Goal: Task Accomplishment & Management: Manage account settings

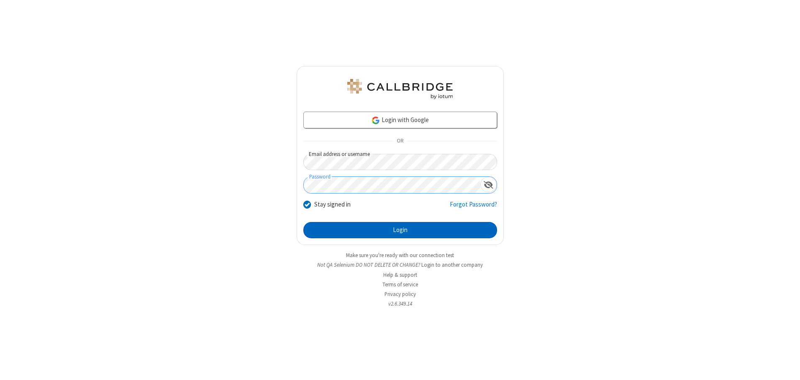
click at [400, 230] on button "Login" at bounding box center [400, 230] width 194 height 17
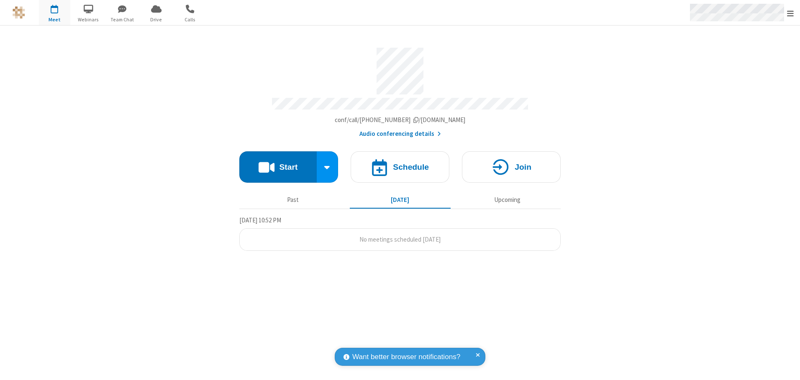
click at [790, 13] on span "Open menu" at bounding box center [790, 13] width 7 height 8
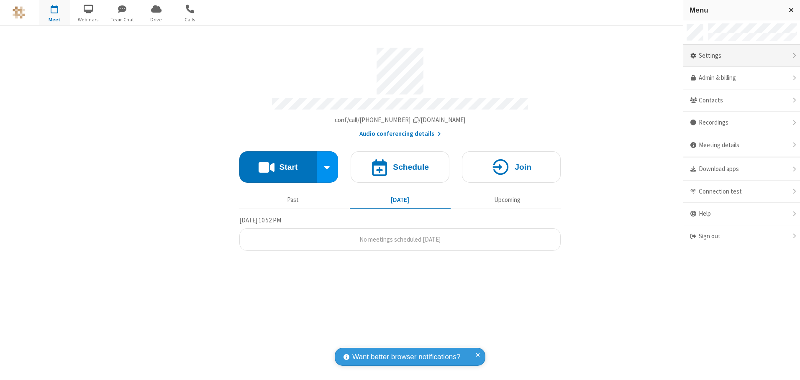
click at [741, 56] on div "Settings" at bounding box center [741, 56] width 117 height 23
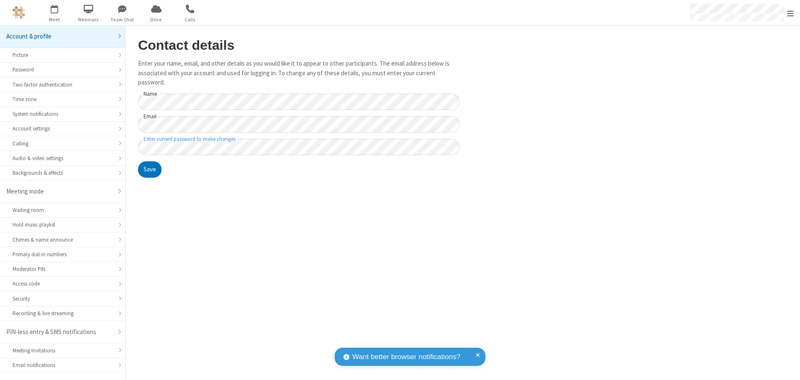
scroll to position [15, 0]
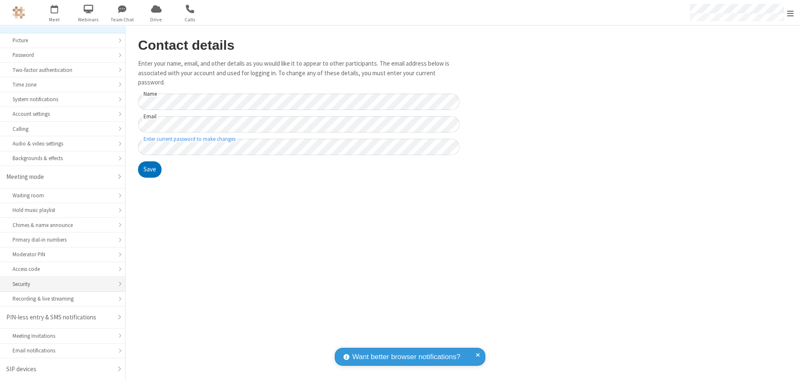
click at [59, 284] on div "Security" at bounding box center [63, 284] width 100 height 8
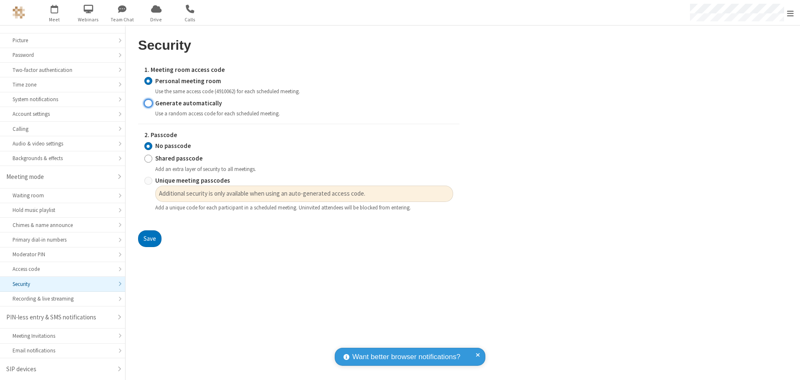
click at [148, 103] on input "Generate automatically" at bounding box center [148, 103] width 8 height 9
radio input "true"
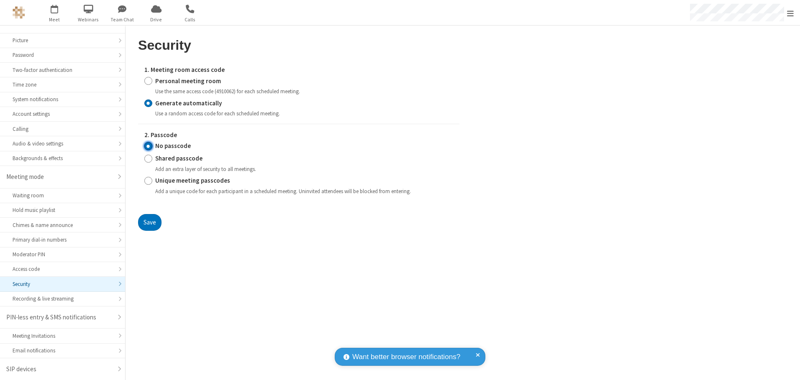
click at [148, 146] on input "No passcode" at bounding box center [148, 146] width 8 height 9
click at [149, 222] on button "Save" at bounding box center [149, 222] width 23 height 17
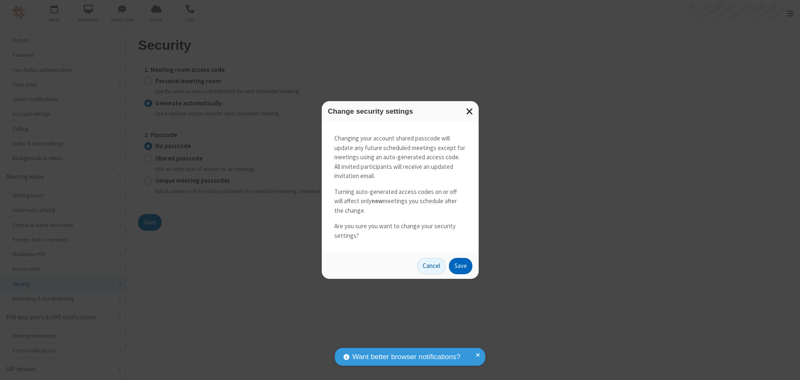
click at [460, 266] on button "Save" at bounding box center [460, 266] width 23 height 17
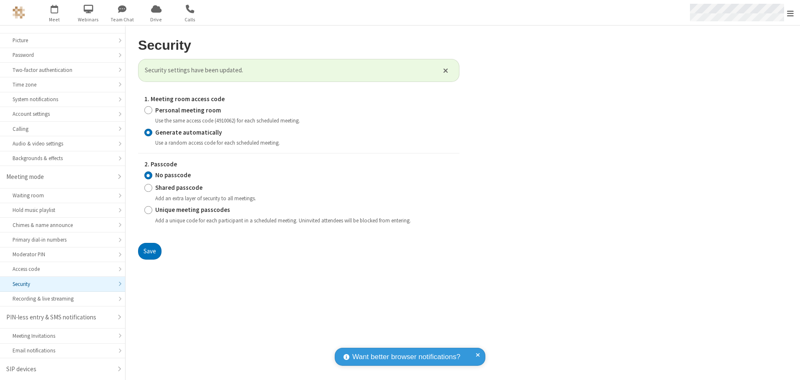
click at [790, 13] on span "Open menu" at bounding box center [790, 13] width 7 height 8
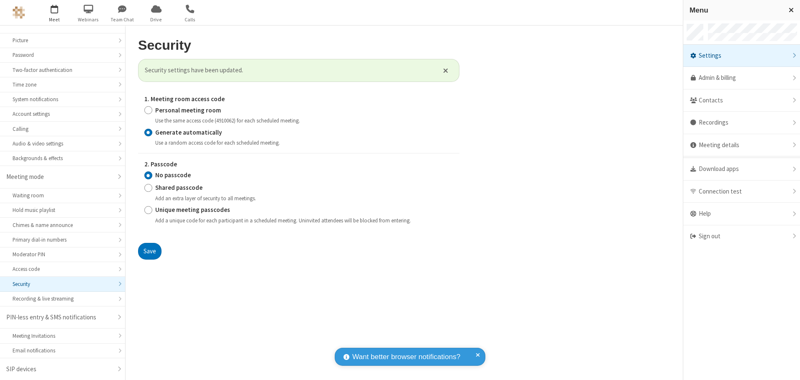
click at [54, 13] on span "button" at bounding box center [54, 9] width 31 height 14
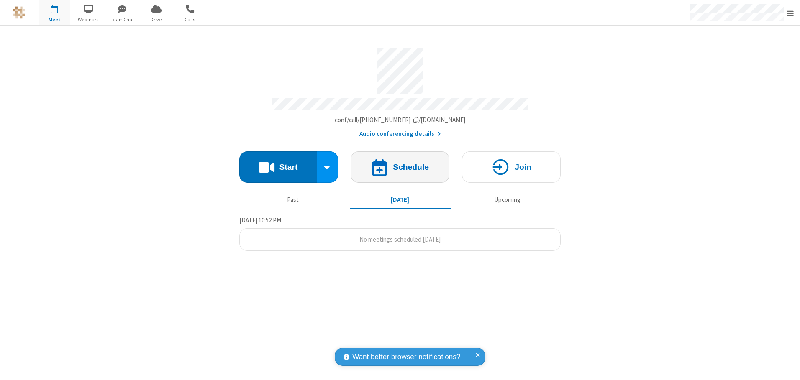
click at [400, 164] on h4 "Schedule" at bounding box center [411, 167] width 36 height 8
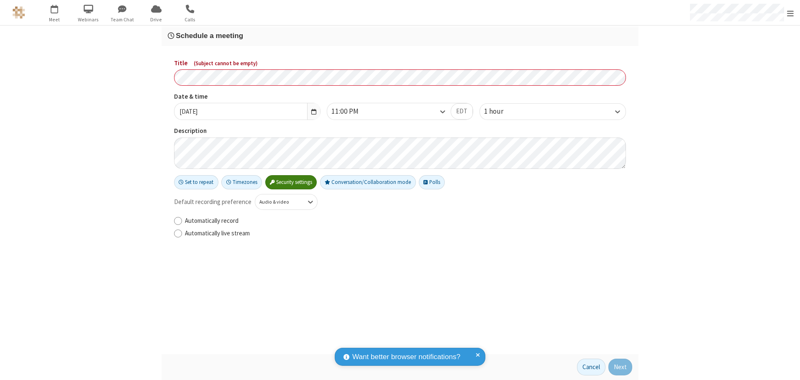
click at [400, 36] on h3 "Schedule a meeting" at bounding box center [400, 36] width 464 height 8
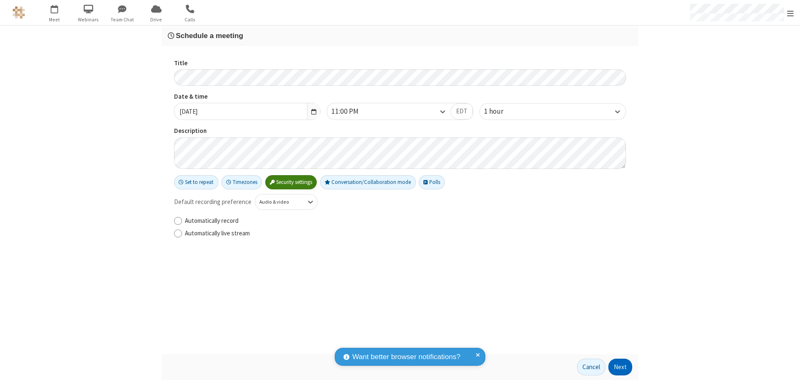
click at [620, 367] on button "Next" at bounding box center [620, 367] width 24 height 17
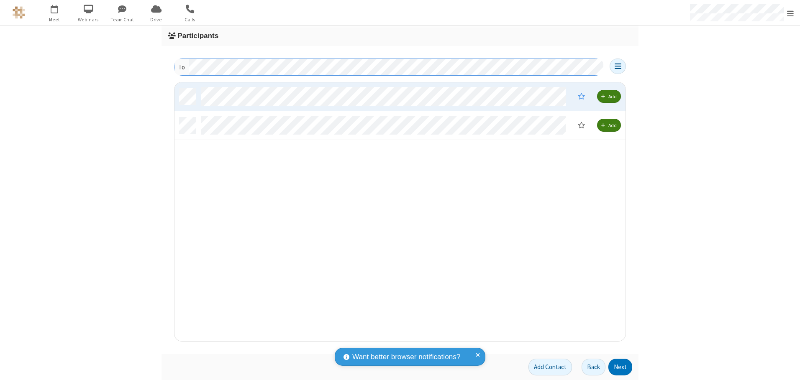
scroll to position [253, 445]
click at [620, 367] on button "Next" at bounding box center [620, 367] width 24 height 17
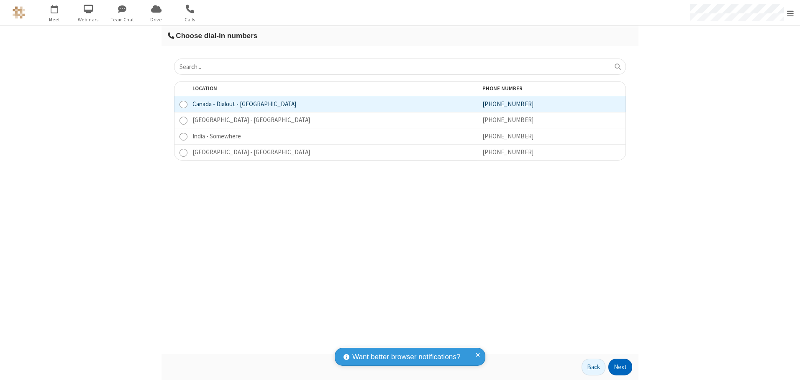
click at [620, 367] on button "Next" at bounding box center [620, 367] width 24 height 17
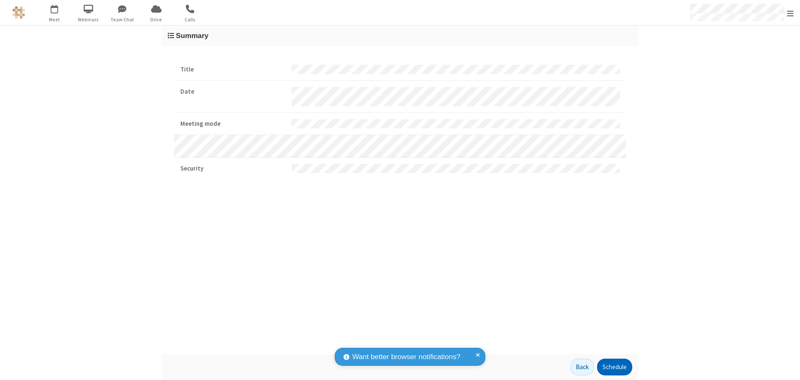
click at [614, 367] on button "Schedule" at bounding box center [614, 367] width 35 height 17
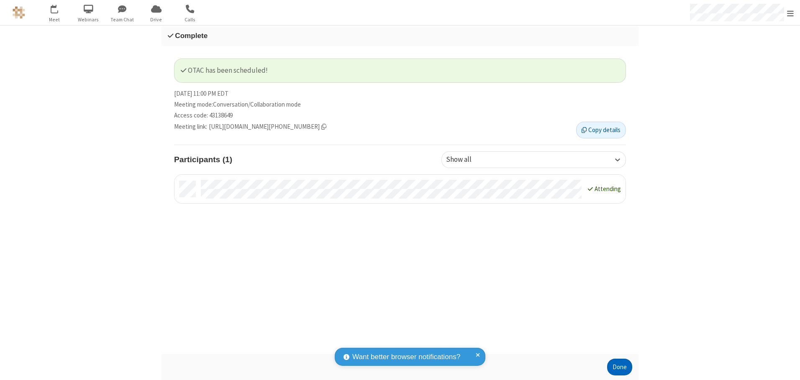
click at [620, 367] on button "Done" at bounding box center [619, 367] width 25 height 17
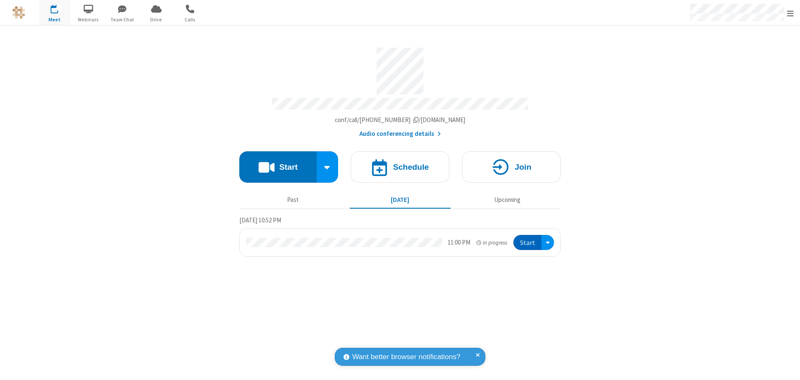
click at [528, 240] on button "Start" at bounding box center [527, 242] width 28 height 15
click at [790, 13] on span "Open menu" at bounding box center [790, 13] width 7 height 8
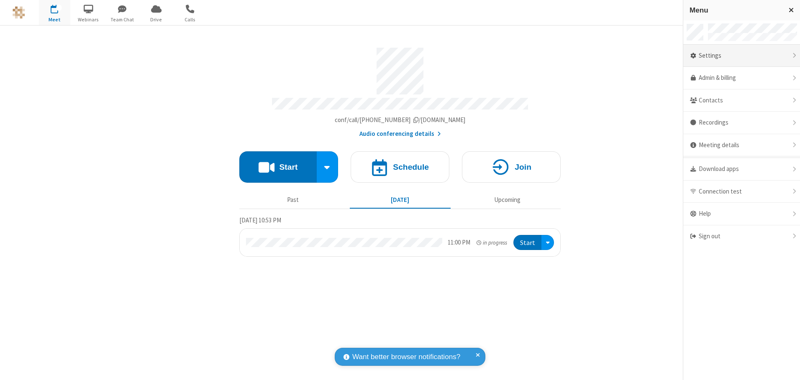
click at [741, 56] on div "Settings" at bounding box center [741, 56] width 117 height 23
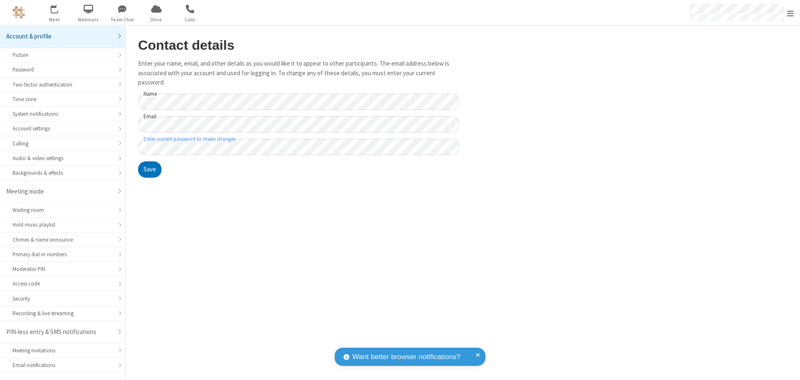
scroll to position [15, 0]
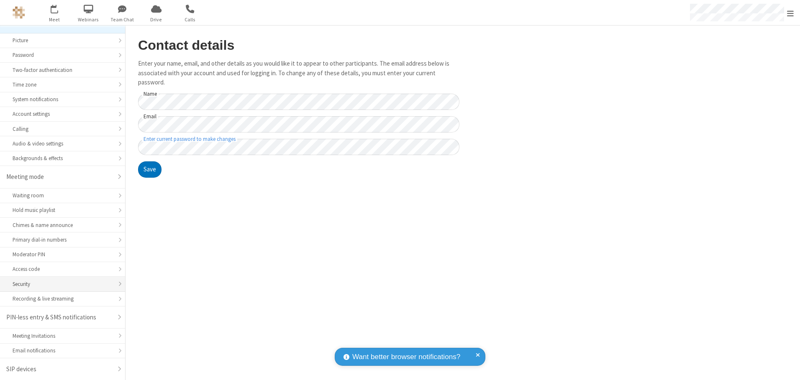
click at [59, 284] on div "Security" at bounding box center [63, 284] width 100 height 8
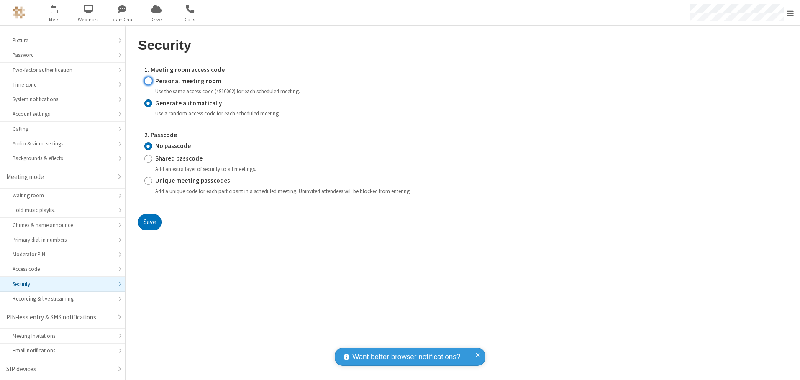
click at [148, 81] on input "Personal meeting room" at bounding box center [148, 81] width 8 height 9
radio input "true"
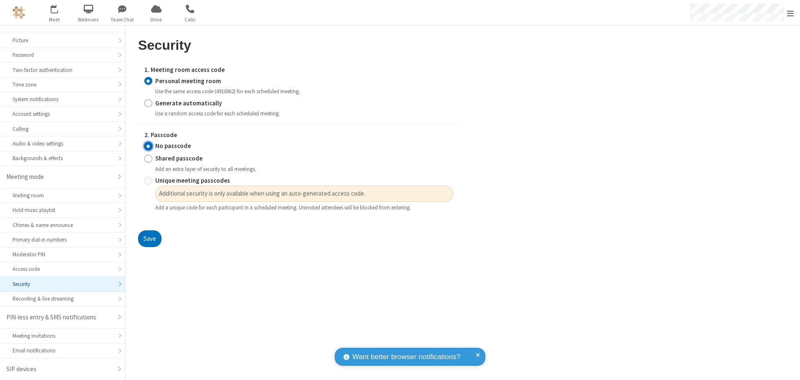
click at [148, 146] on input "No passcode" at bounding box center [148, 146] width 8 height 9
click at [149, 239] on button "Save" at bounding box center [149, 239] width 23 height 17
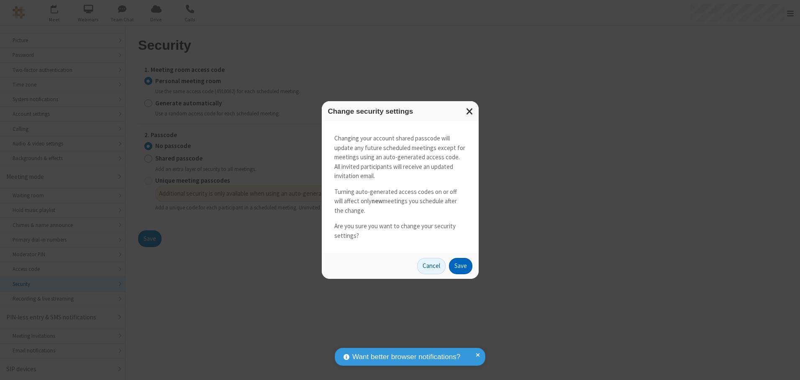
click at [460, 266] on button "Save" at bounding box center [460, 266] width 23 height 17
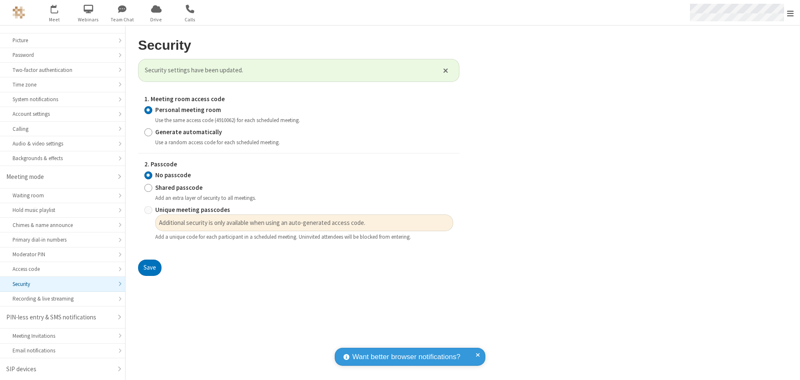
click at [790, 13] on span "Open menu" at bounding box center [790, 13] width 7 height 8
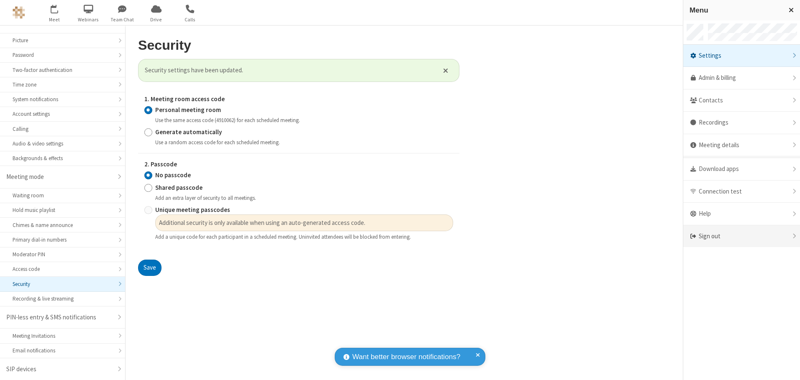
click at [741, 236] on div "Sign out" at bounding box center [741, 237] width 117 height 22
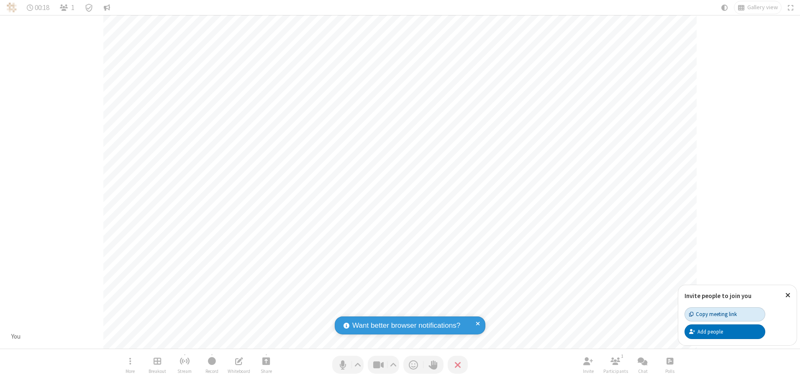
click at [725, 314] on div "Copy meeting link" at bounding box center [713, 314] width 48 height 8
